Goal: Information Seeking & Learning: Learn about a topic

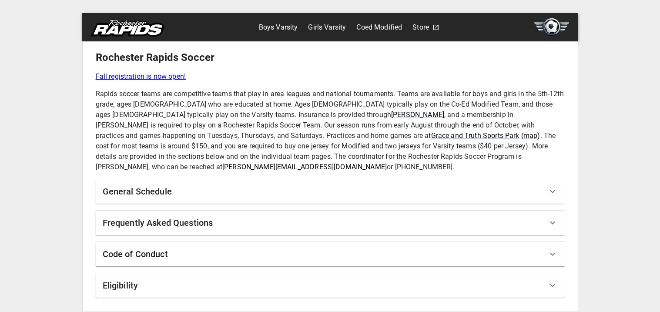
click at [174, 184] on div "General Schedule" at bounding box center [325, 191] width 445 height 14
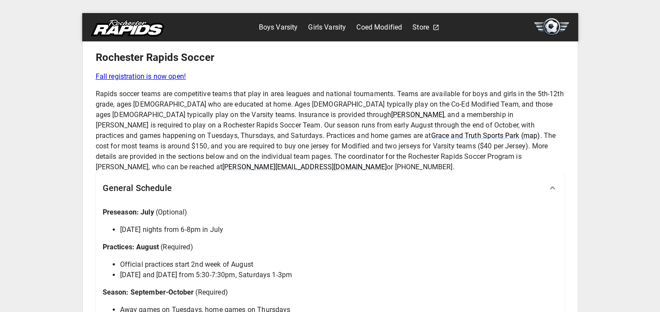
click at [174, 181] on div "General Schedule" at bounding box center [325, 188] width 445 height 14
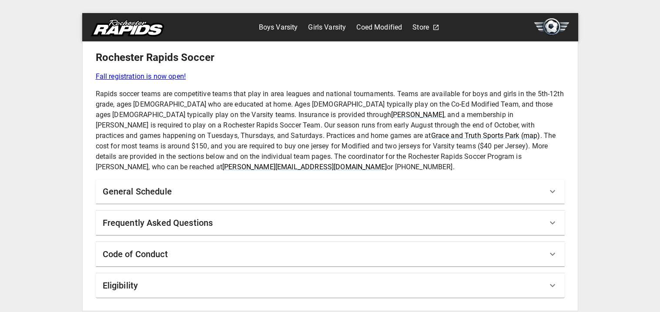
click at [280, 28] on link "Boys Varsity" at bounding box center [278, 27] width 39 height 14
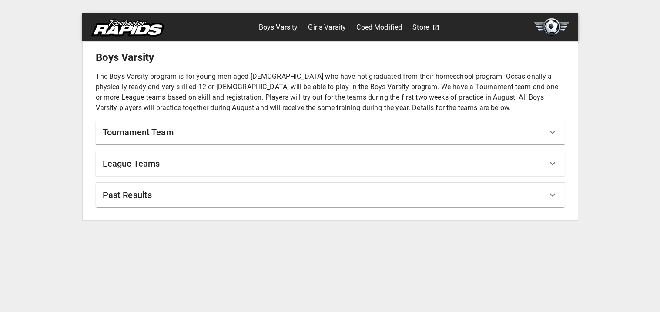
click at [201, 125] on div "Tournament Team" at bounding box center [325, 132] width 445 height 14
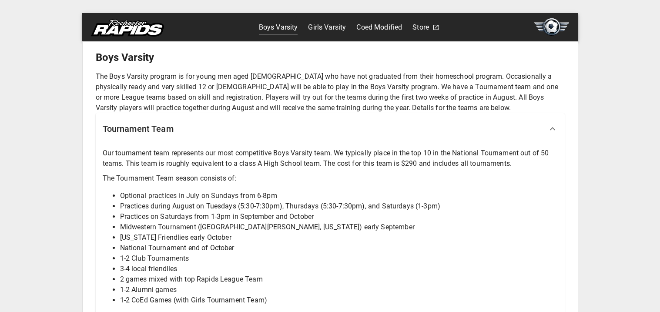
click at [201, 126] on div "Tournament Team" at bounding box center [325, 129] width 445 height 14
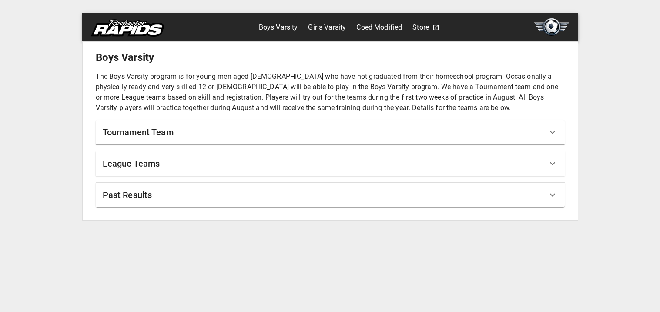
click at [183, 153] on div "League Teams" at bounding box center [330, 163] width 469 height 24
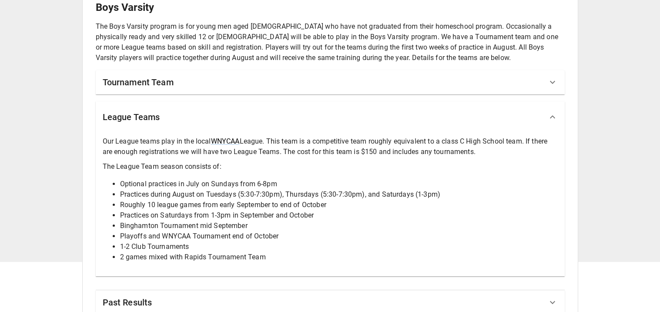
scroll to position [66, 0]
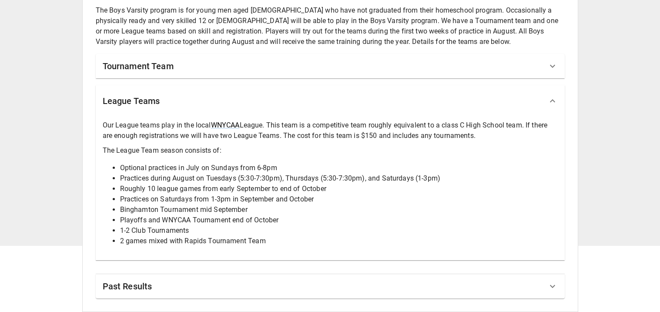
click at [200, 98] on div "League Teams" at bounding box center [325, 101] width 445 height 14
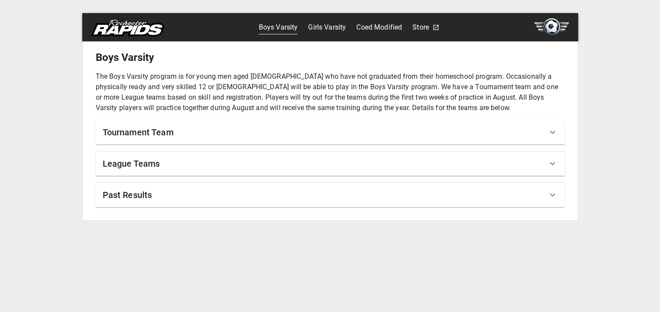
scroll to position [0, 0]
click at [164, 191] on div "Past Results" at bounding box center [325, 195] width 445 height 14
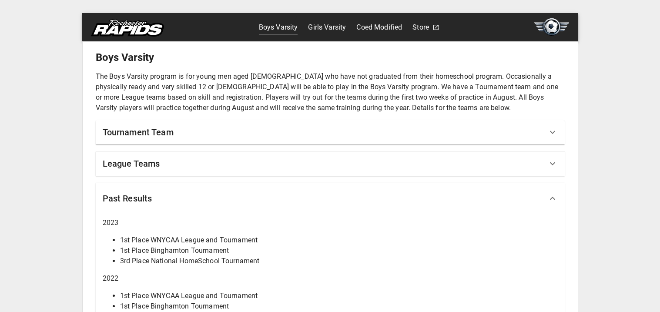
click at [164, 191] on div "Past Results" at bounding box center [325, 198] width 445 height 14
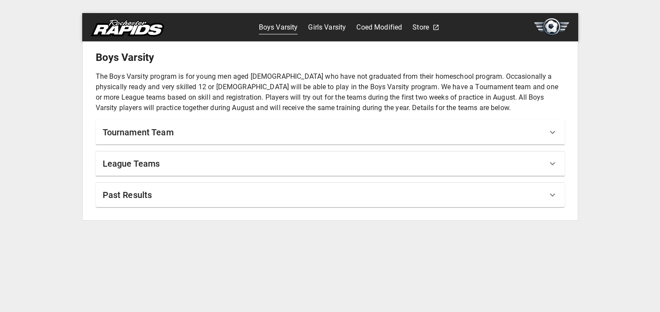
click at [357, 21] on link "Coed Modified" at bounding box center [379, 27] width 46 height 14
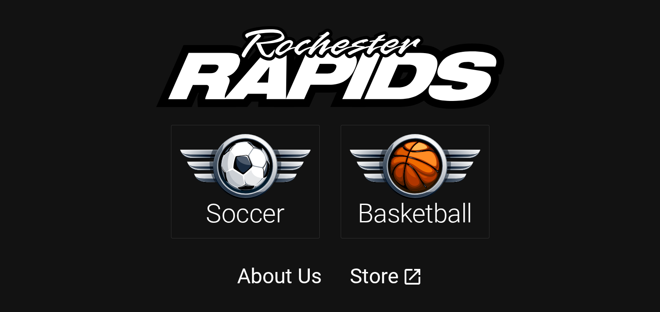
click at [361, 177] on img at bounding box center [415, 166] width 131 height 65
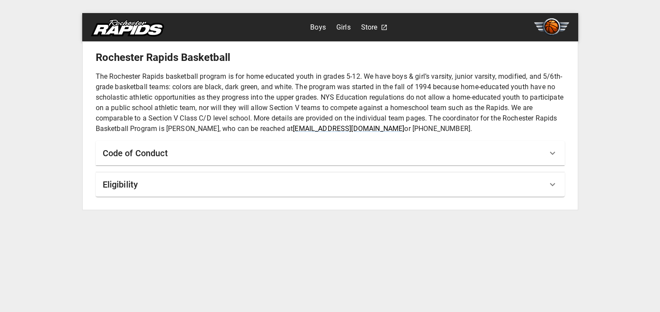
click at [358, 153] on div "Code of Conduct" at bounding box center [325, 153] width 445 height 14
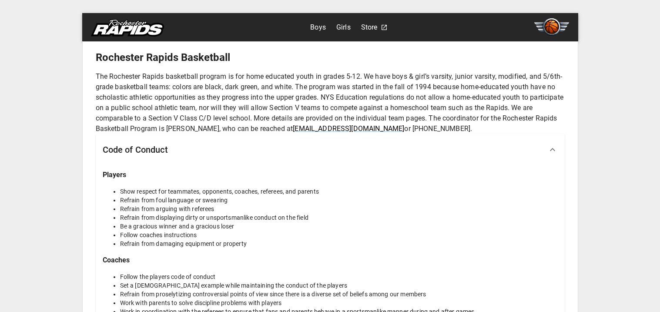
click at [358, 153] on div "Code of Conduct" at bounding box center [325, 150] width 445 height 14
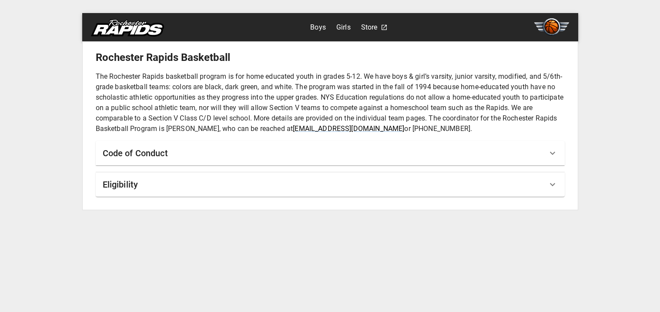
click at [353, 174] on div "Eligibility" at bounding box center [330, 184] width 469 height 24
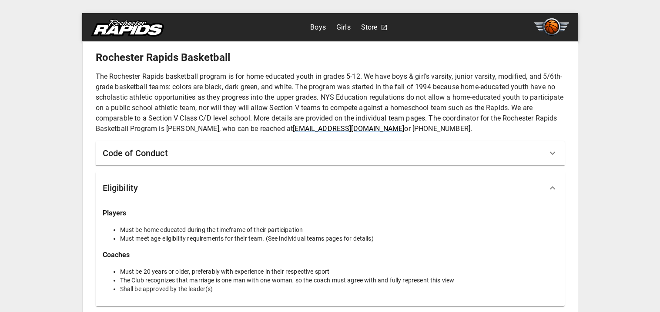
click at [353, 174] on div "Eligibility" at bounding box center [330, 187] width 469 height 31
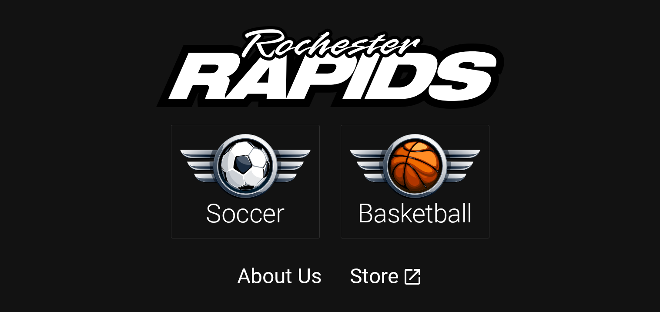
click at [175, 174] on div "Soccer" at bounding box center [245, 181] width 149 height 113
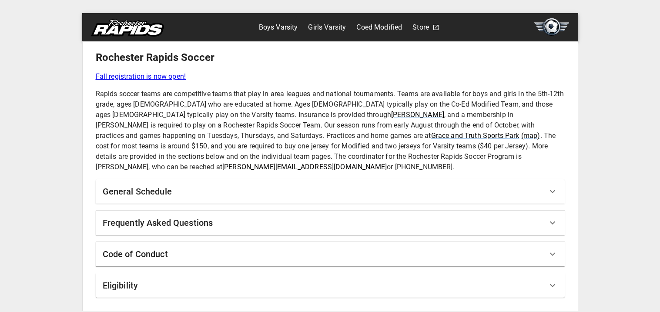
click at [175, 188] on div "General Schedule" at bounding box center [330, 191] width 469 height 24
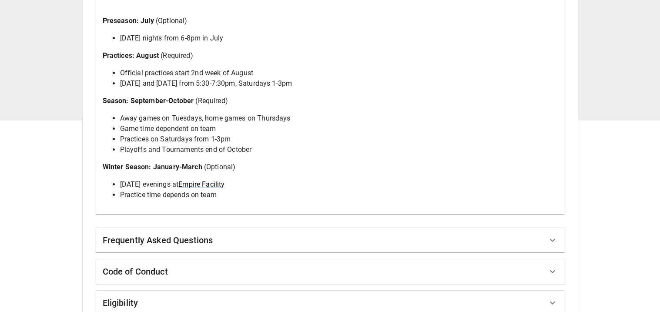
scroll to position [198, 0]
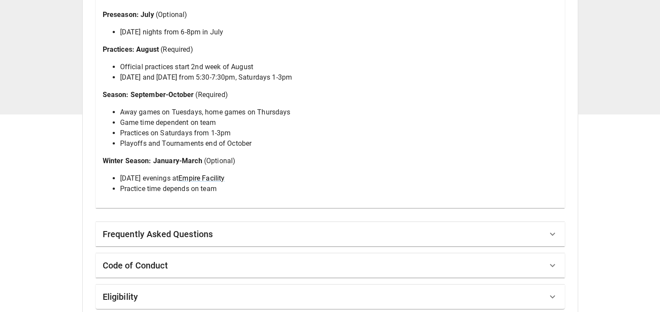
click at [177, 233] on div "Frequently Asked Questions" at bounding box center [330, 234] width 469 height 24
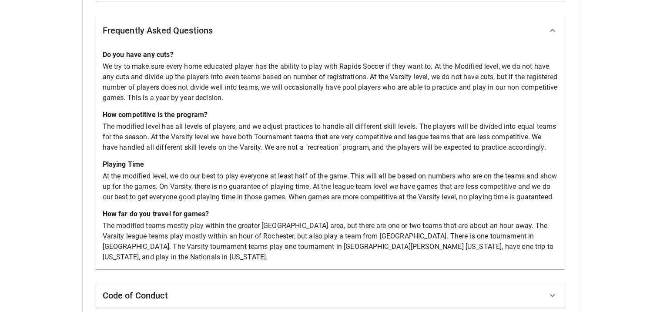
scroll to position [434, 0]
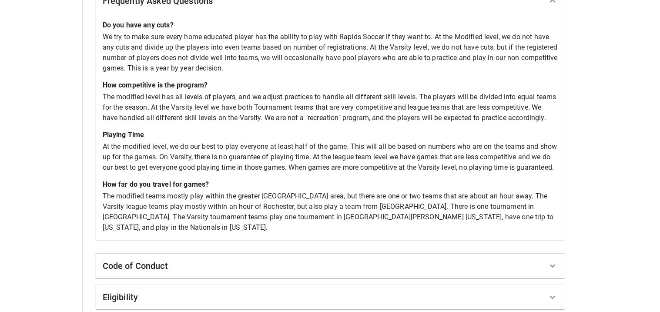
click at [179, 259] on div "Code of Conduct" at bounding box center [325, 266] width 445 height 14
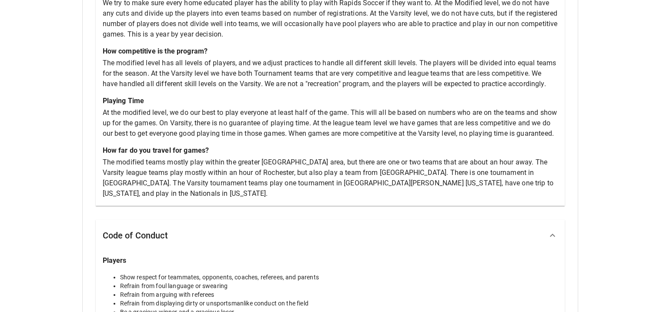
scroll to position [476, 0]
